Goal: Task Accomplishment & Management: Manage account settings

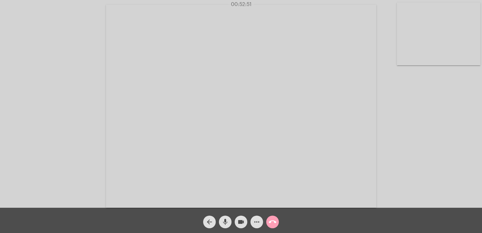
click at [275, 218] on mat-icon "call_end" at bounding box center [273, 222] width 8 height 8
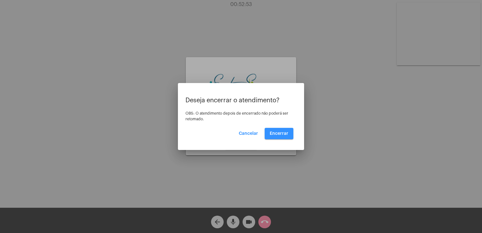
click at [281, 129] on button "Encerrar" at bounding box center [278, 133] width 29 height 11
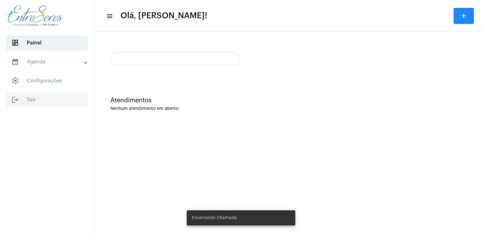
click at [37, 102] on span "logout Sair" at bounding box center [47, 99] width 82 height 15
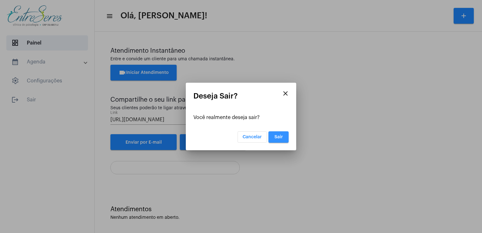
click at [282, 136] on span "Sair" at bounding box center [278, 137] width 9 height 4
